Goal: Task Accomplishment & Management: Manage account settings

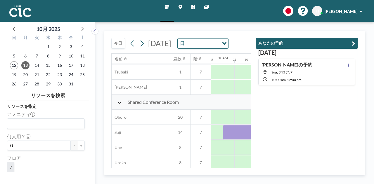
scroll to position [393, 456]
click at [292, 63] on h4 "[PERSON_NAME]の予約" at bounding box center [286, 65] width 51 height 6
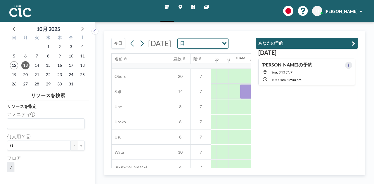
click at [348, 64] on icon at bounding box center [348, 66] width 1 height 4
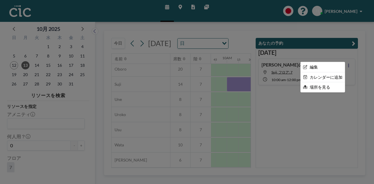
scroll to position [451, 456]
click at [332, 66] on li "編集" at bounding box center [322, 67] width 44 height 10
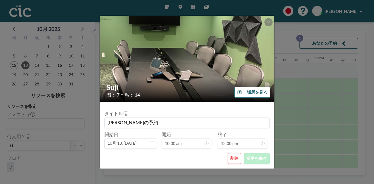
scroll to position [0, 456]
click at [127, 122] on input "[PERSON_NAME]の予約" at bounding box center [187, 123] width 165 height 10
drag, startPoint x: 126, startPoint y: 122, endPoint x: 102, endPoint y: 122, distance: 23.9
click at [102, 122] on form "タイトル [PERSON_NAME]の予約 開始日 10月 13, [DATE] 開始 10:00 am - 終了 12:00 pm 削除 変更を保存" at bounding box center [187, 135] width 175 height 66
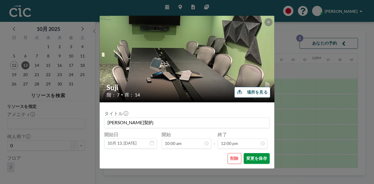
type input "[PERSON_NAME]契約"
click at [254, 161] on button "変更を保存" at bounding box center [257, 158] width 26 height 11
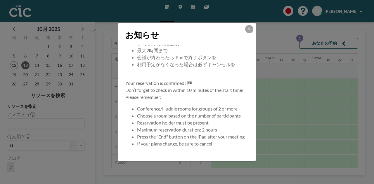
scroll to position [56, 0]
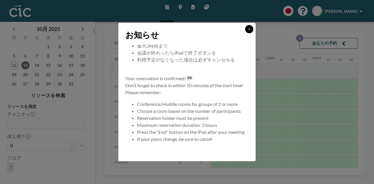
click at [248, 27] on button at bounding box center [249, 29] width 8 height 8
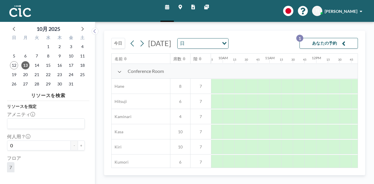
click at [316, 44] on button "あなたの予約 1" at bounding box center [328, 43] width 58 height 11
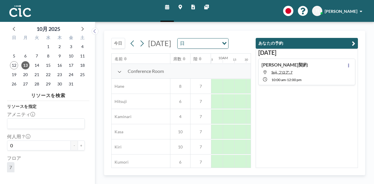
click at [270, 143] on div "[DATE] [PERSON_NAME]契約 [PERSON_NAME], フロア: 7 10:00 AM - 12:00 PM" at bounding box center [306, 108] width 102 height 119
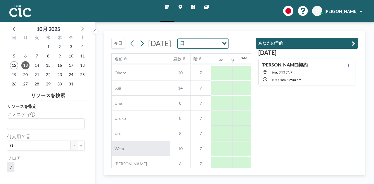
scroll to position [438, 378]
click at [350, 43] on button "あなたの予約" at bounding box center [306, 43] width 102 height 11
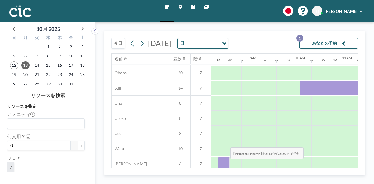
scroll to position [444, 378]
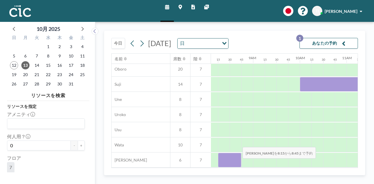
click at [238, 163] on div at bounding box center [229, 160] width 23 height 15
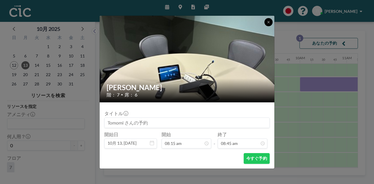
click at [269, 21] on icon at bounding box center [269, 22] width 4 height 4
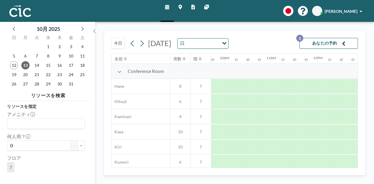
scroll to position [0, 456]
